Goal: Transaction & Acquisition: Purchase product/service

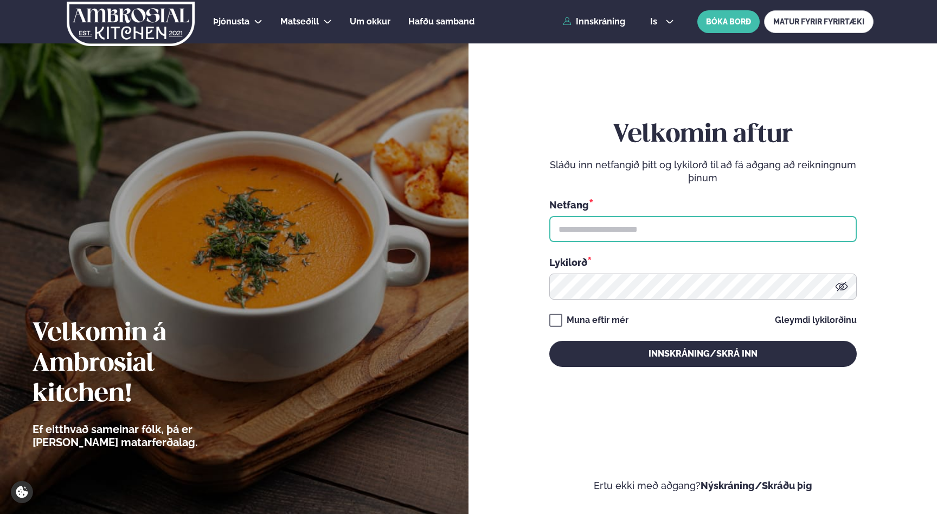
click at [648, 224] on input "text" at bounding box center [704, 229] width 308 height 26
type input "**********"
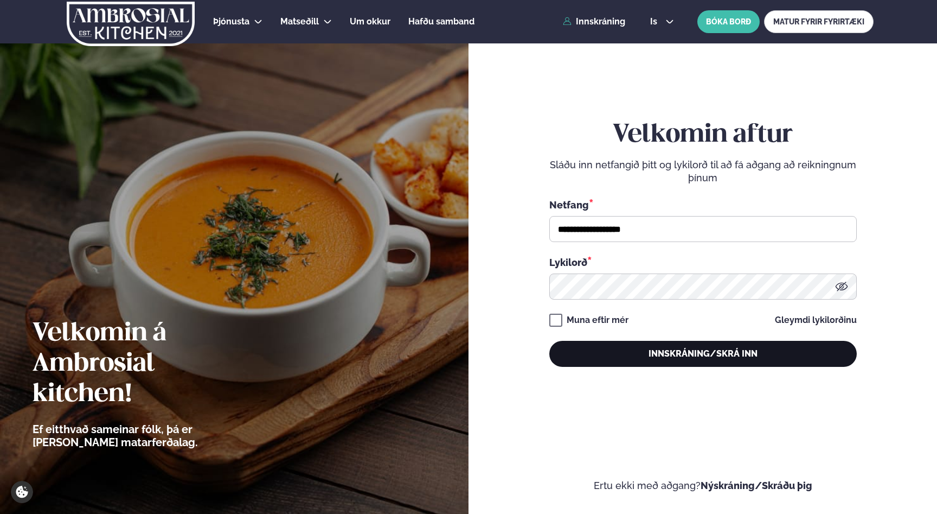
click at [688, 350] on button "Innskráning/Skrá inn" at bounding box center [704, 354] width 308 height 26
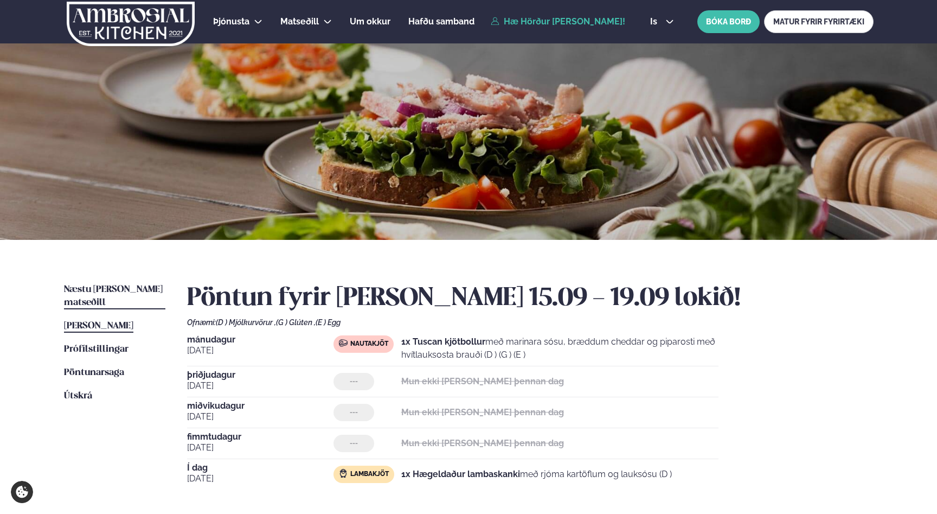
click at [98, 283] on link "Næstu [PERSON_NAME] matseðill Næsta vika" at bounding box center [114, 296] width 101 height 26
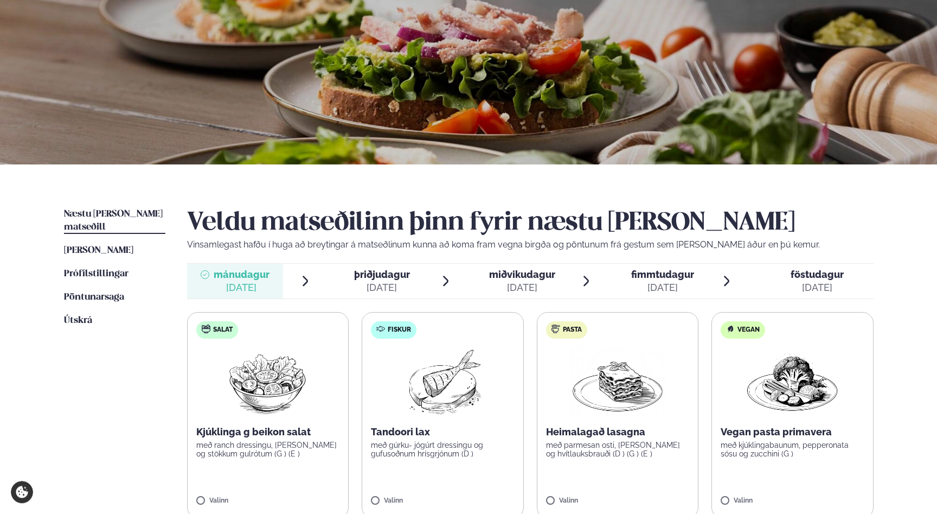
scroll to position [117, 0]
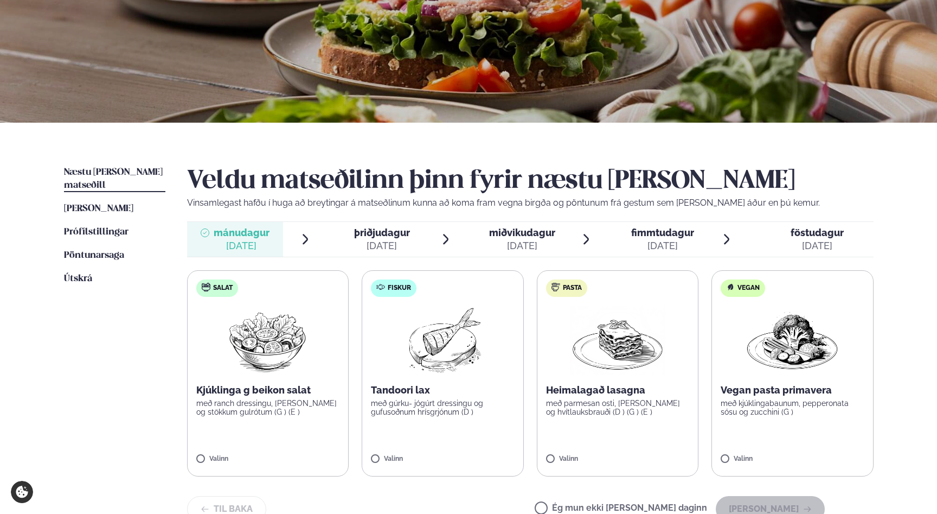
click at [665, 337] on img at bounding box center [617, 339] width 95 height 69
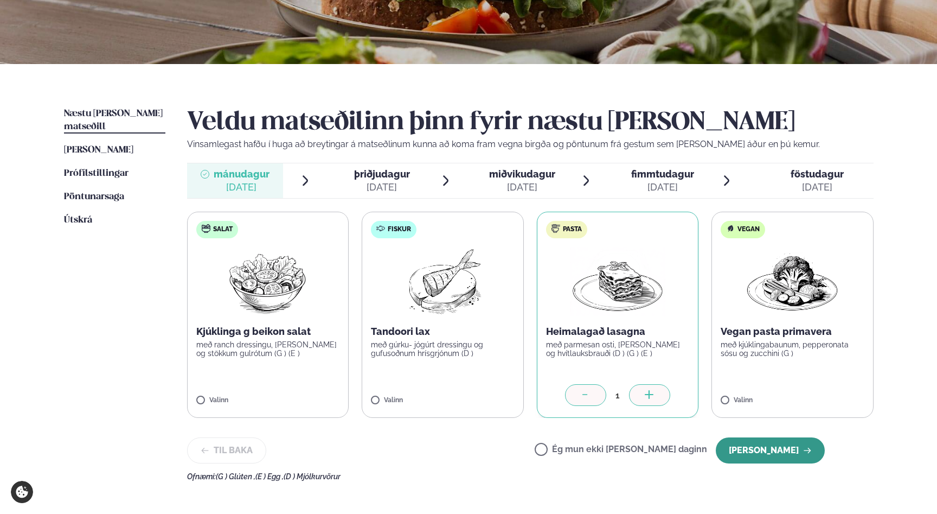
click at [777, 449] on button "[PERSON_NAME]" at bounding box center [770, 450] width 109 height 26
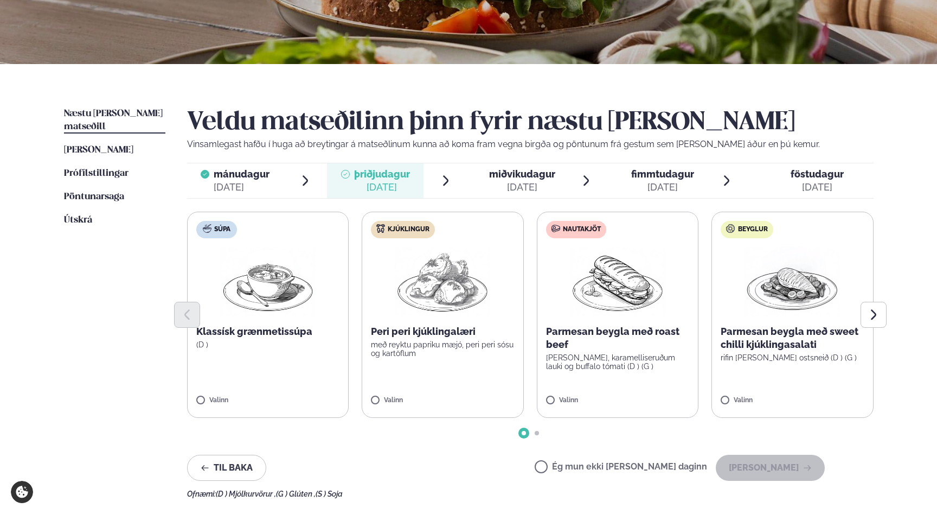
click at [623, 307] on div at bounding box center [530, 315] width 687 height 26
click at [432, 286] on img at bounding box center [442, 281] width 95 height 69
click at [792, 465] on button "[PERSON_NAME]" at bounding box center [770, 468] width 109 height 26
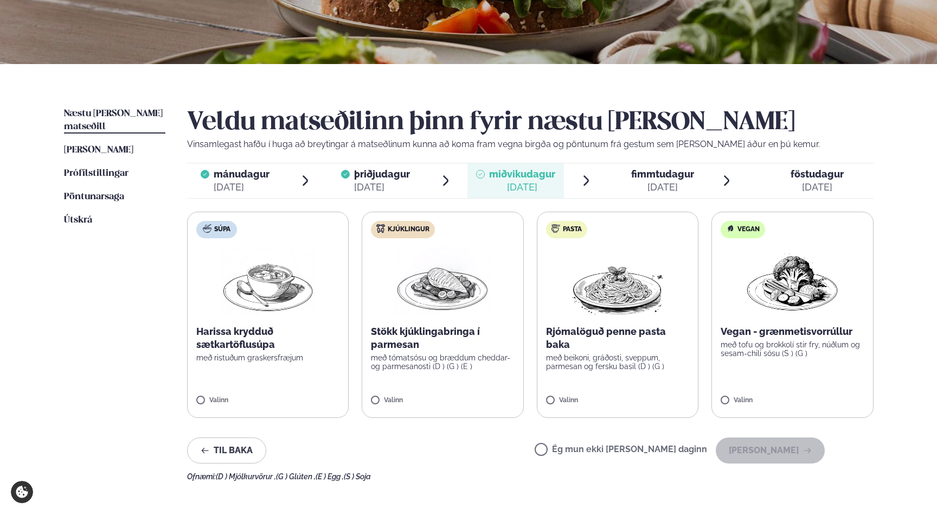
click at [629, 452] on label "Ég mun ekki [PERSON_NAME] daginn" at bounding box center [621, 450] width 173 height 11
click at [815, 453] on button "[PERSON_NAME]" at bounding box center [770, 450] width 109 height 26
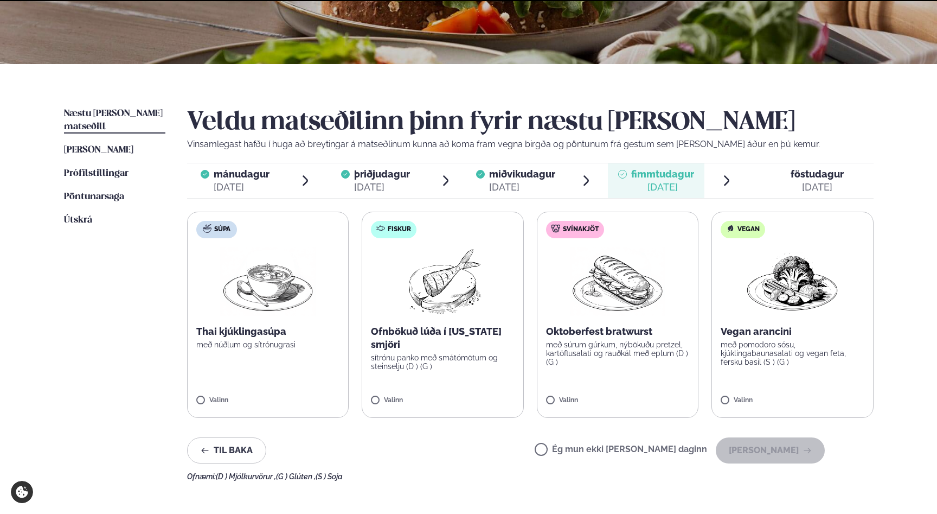
click at [651, 448] on label "Ég mun ekki [PERSON_NAME] daginn" at bounding box center [621, 450] width 173 height 11
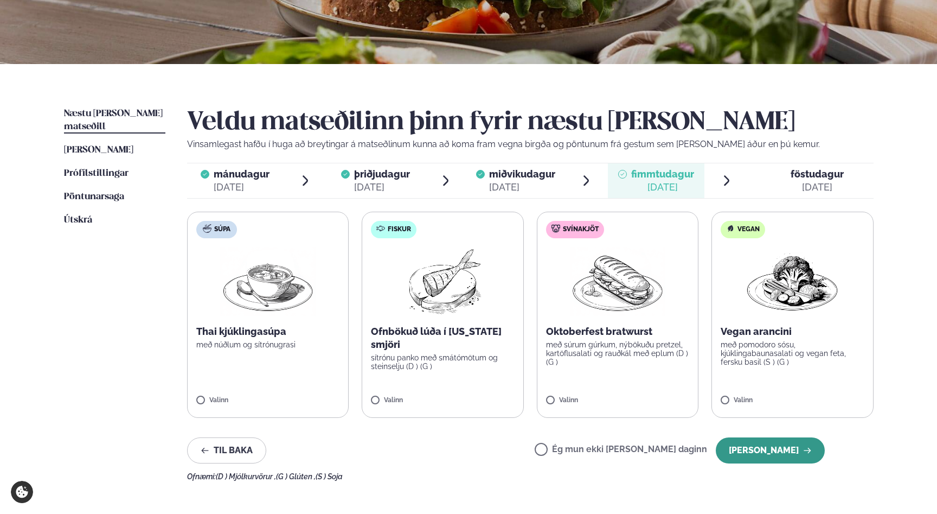
click at [762, 452] on button "[PERSON_NAME]" at bounding box center [770, 450] width 109 height 26
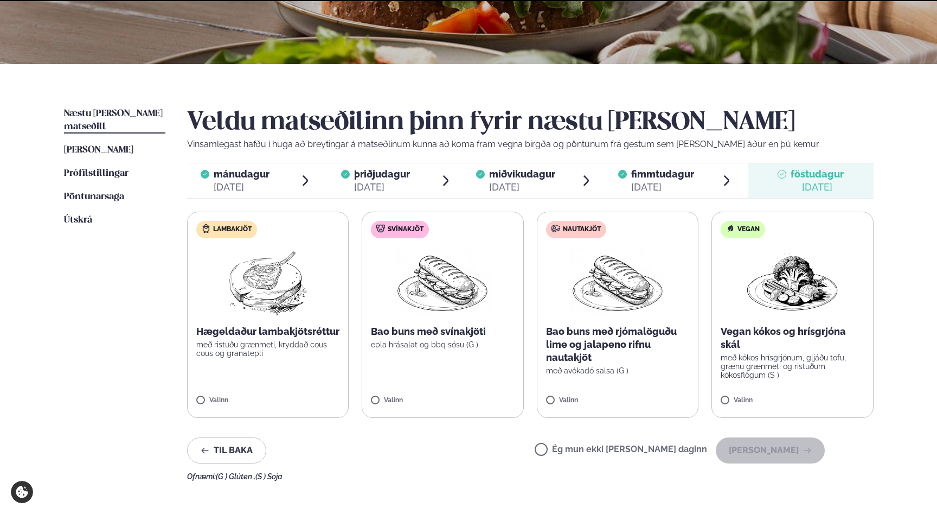
click at [640, 450] on label "Ég mun ekki [PERSON_NAME] daginn" at bounding box center [621, 450] width 173 height 11
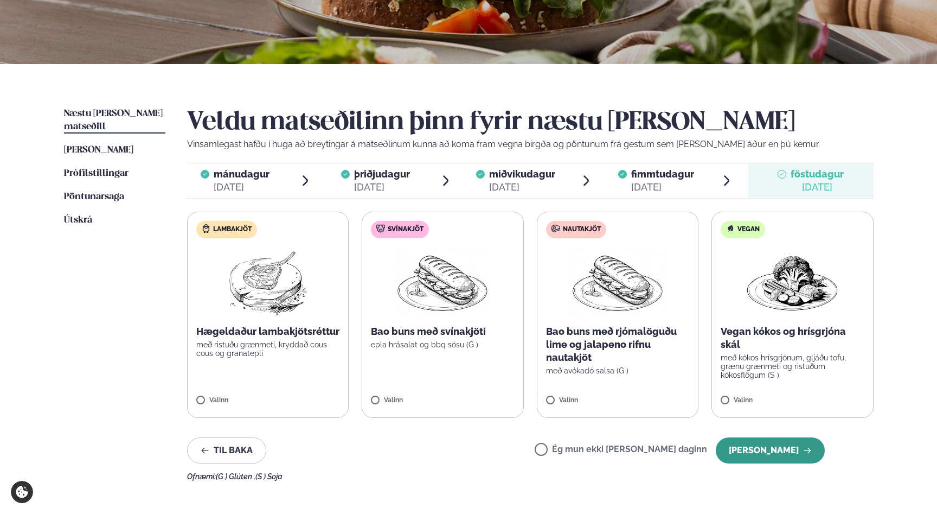
click at [766, 454] on button "[PERSON_NAME]" at bounding box center [770, 450] width 109 height 26
